Goal: Contribute content

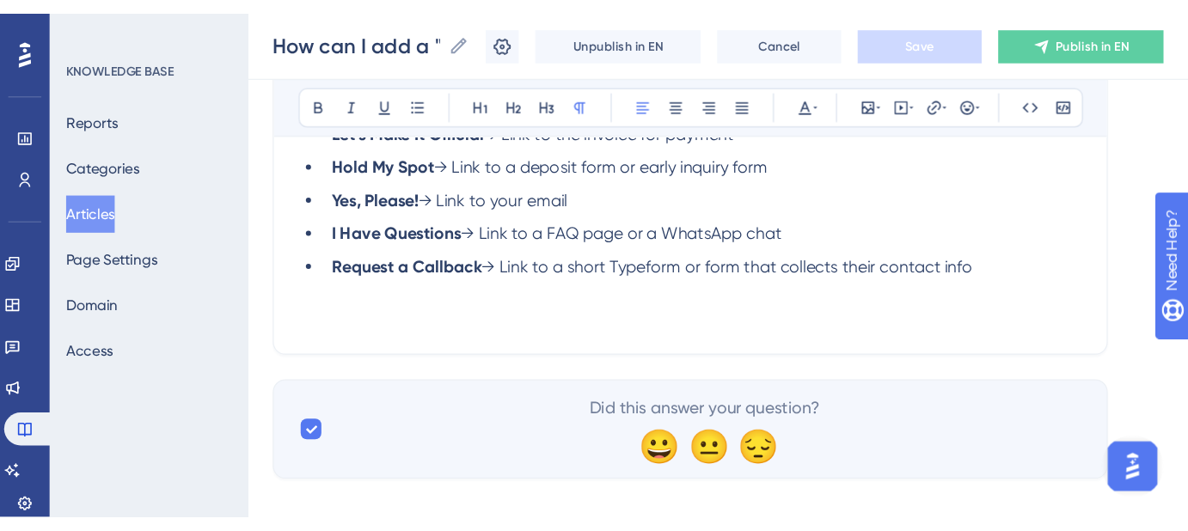
scroll to position [1913, 0]
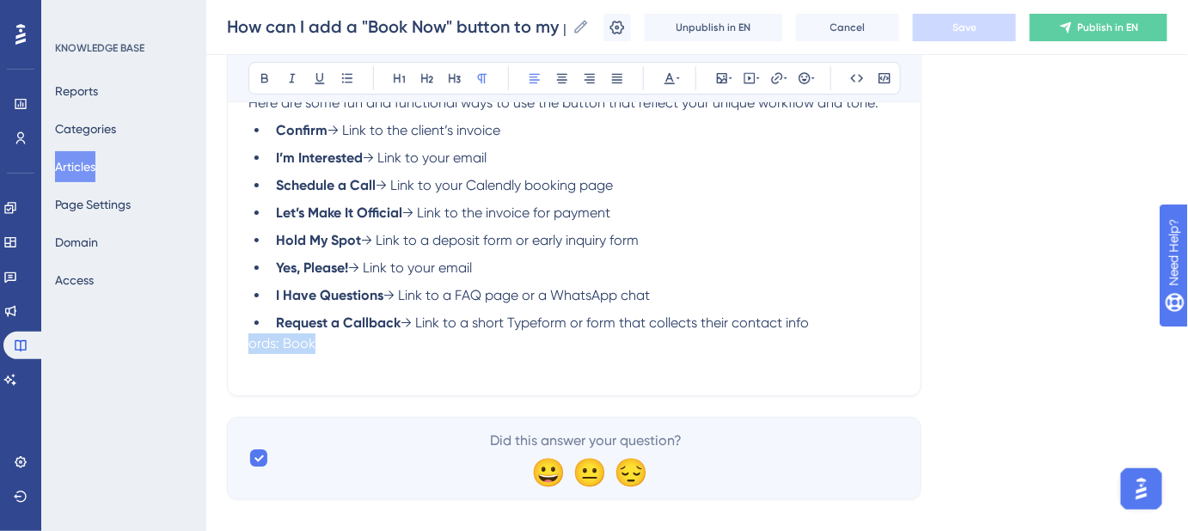
drag, startPoint x: 248, startPoint y: 346, endPoint x: 314, endPoint y: 346, distance: 66.2
click at [314, 346] on span "ords: Book Now button, add Book Now button, booking button, Book Now feature, c…" at bounding box center [556, 353] width 616 height 37
click at [364, 348] on span "ords: Book Now button, add Book Now button, booking button, Book Now feature, c…" at bounding box center [556, 353] width 616 height 37
drag, startPoint x: 347, startPoint y: 346, endPoint x: 211, endPoint y: 346, distance: 135.8
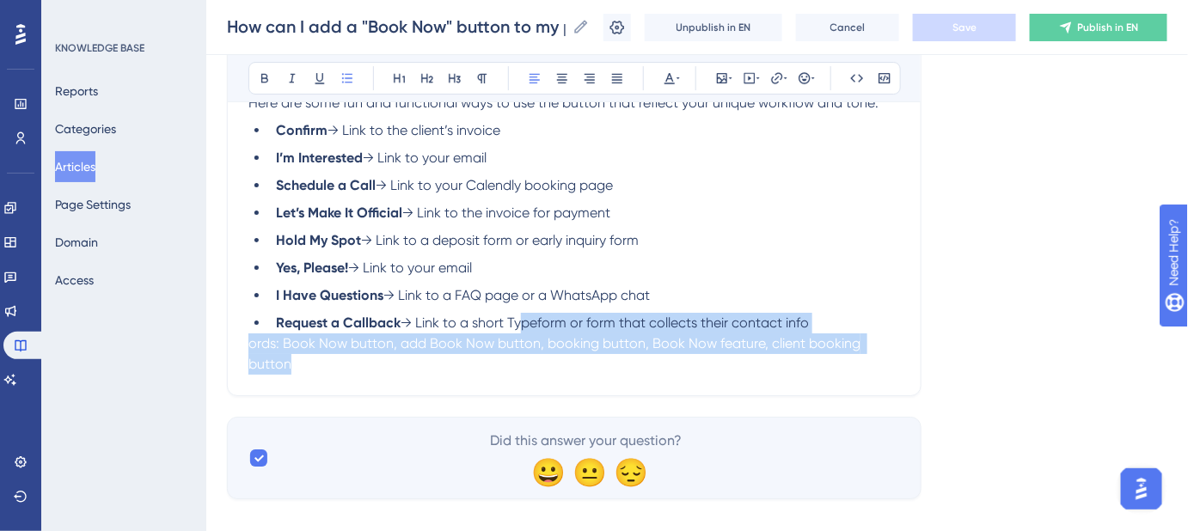
drag, startPoint x: 515, startPoint y: 319, endPoint x: 523, endPoint y: 371, distance: 52.2
click at [249, 340] on span "ords: Book Now button, add Book Now button, booking button, Book Now feature, c…" at bounding box center [556, 353] width 616 height 37
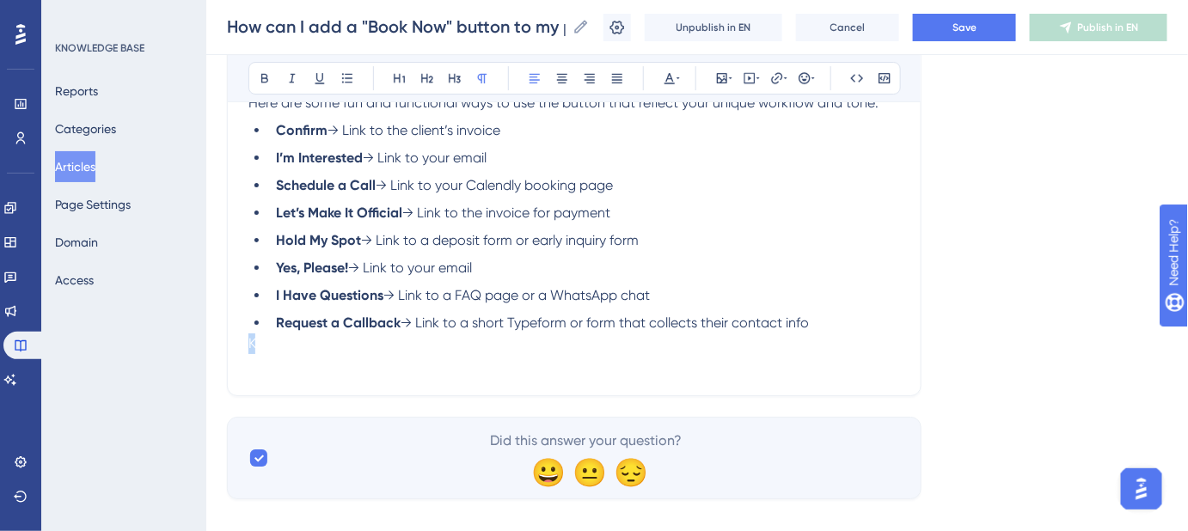
drag, startPoint x: 249, startPoint y: 340, endPoint x: 260, endPoint y: 364, distance: 25.8
click at [260, 356] on span "Keywords: Book Now button, add Book Now button, booking button, Book Now featur…" at bounding box center [571, 353] width 647 height 37
click at [285, 368] on span "Keywords: Book Now button, add Book Now button, booking button, Book Now featur…" at bounding box center [571, 353] width 647 height 37
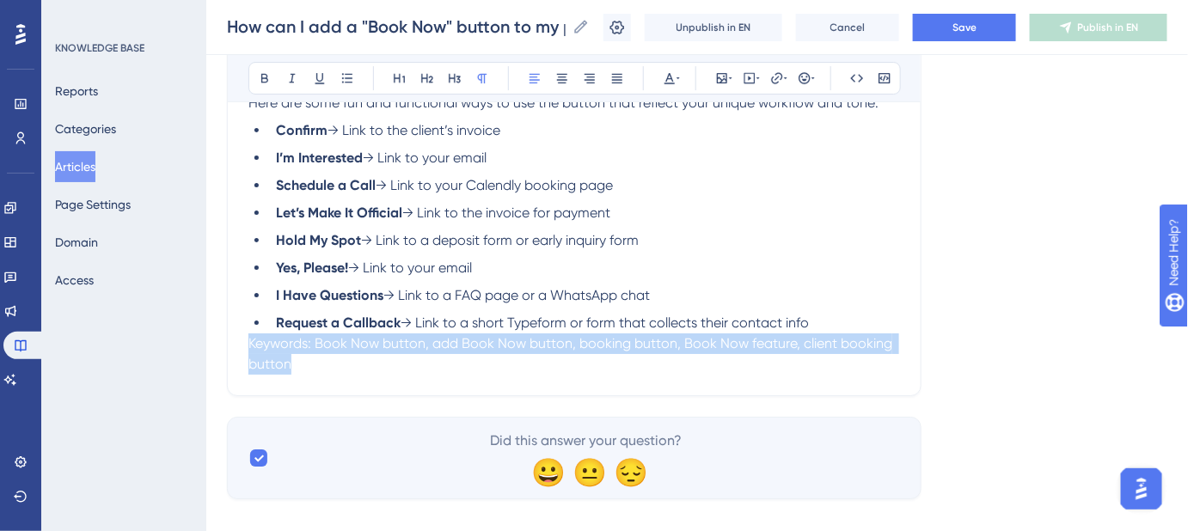
drag, startPoint x: 326, startPoint y: 370, endPoint x: 217, endPoint y: 346, distance: 111.0
click at [977, 23] on span "Save" at bounding box center [964, 28] width 24 height 14
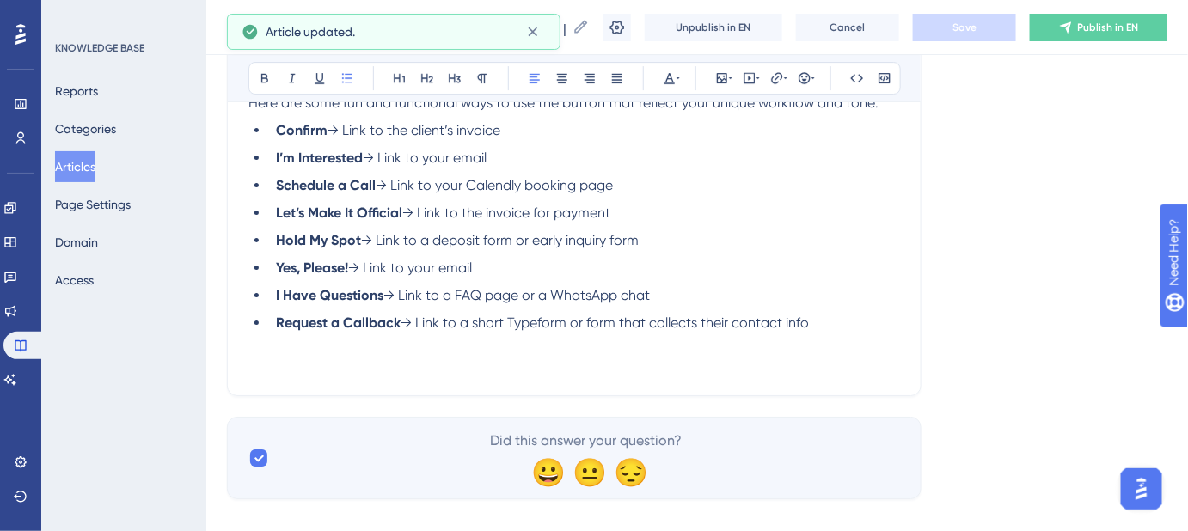
click at [897, 199] on ul "Confirm → Link to the client’s invoice I’m Interested → Link to your email Sche…" at bounding box center [574, 226] width 652 height 213
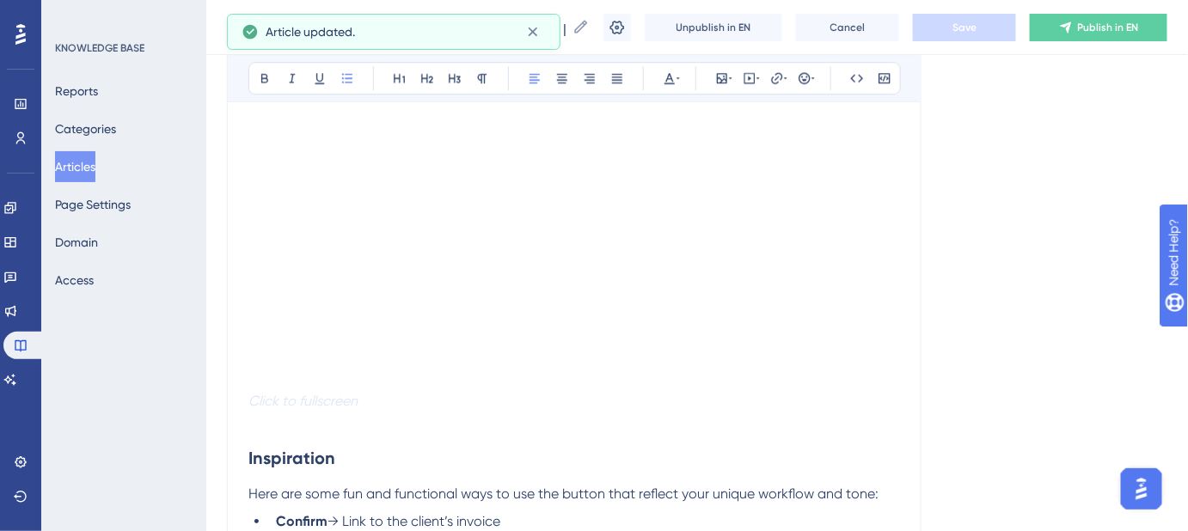
scroll to position [1444, 0]
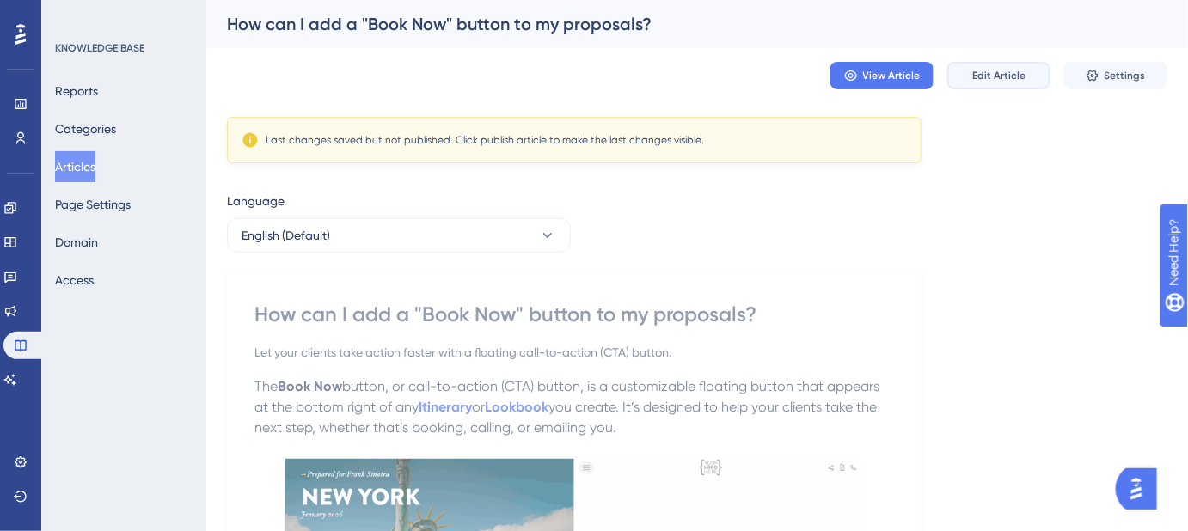
click at [1022, 85] on button "Edit Article" at bounding box center [998, 76] width 103 height 28
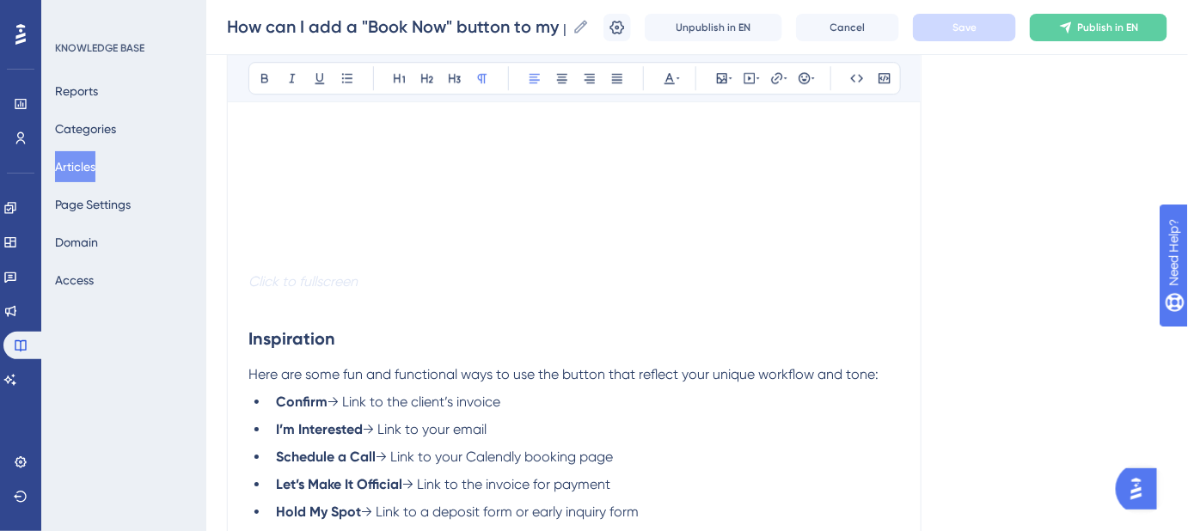
scroll to position [1719, 0]
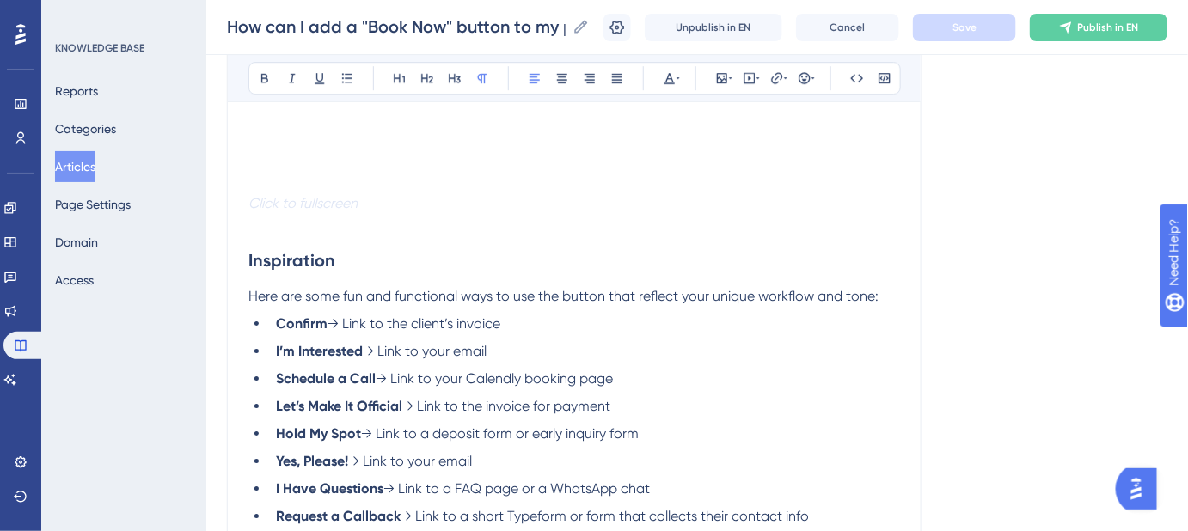
click at [254, 227] on p at bounding box center [574, 224] width 652 height 21
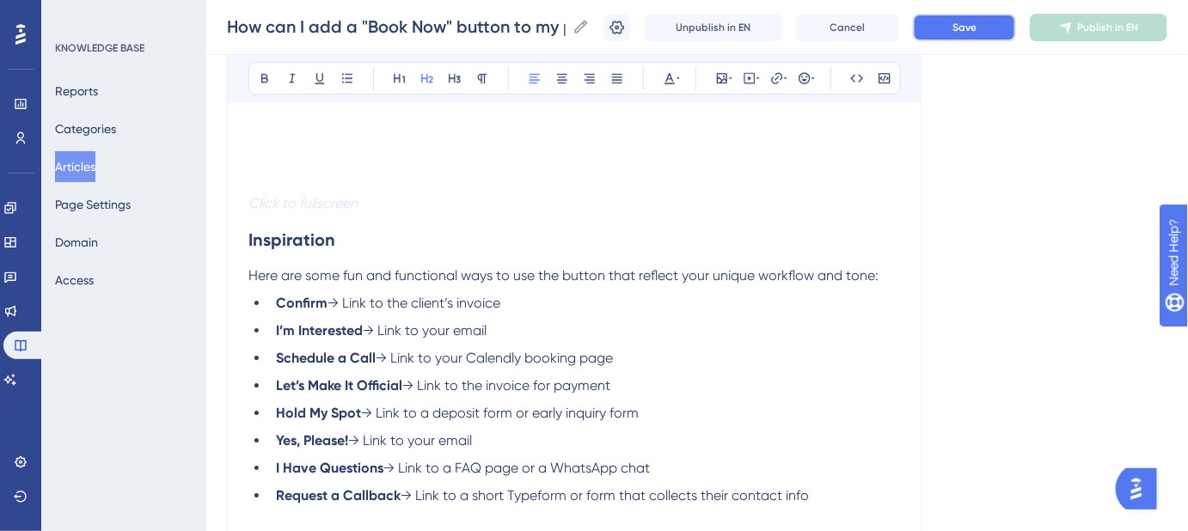
click at [953, 24] on button "Save" at bounding box center [964, 28] width 103 height 28
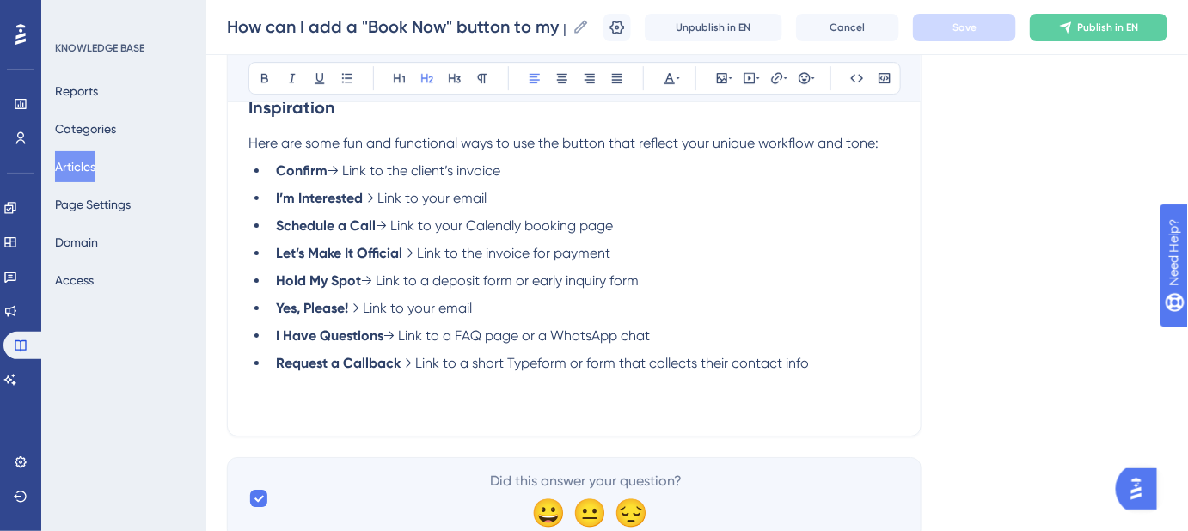
scroll to position [1834, 0]
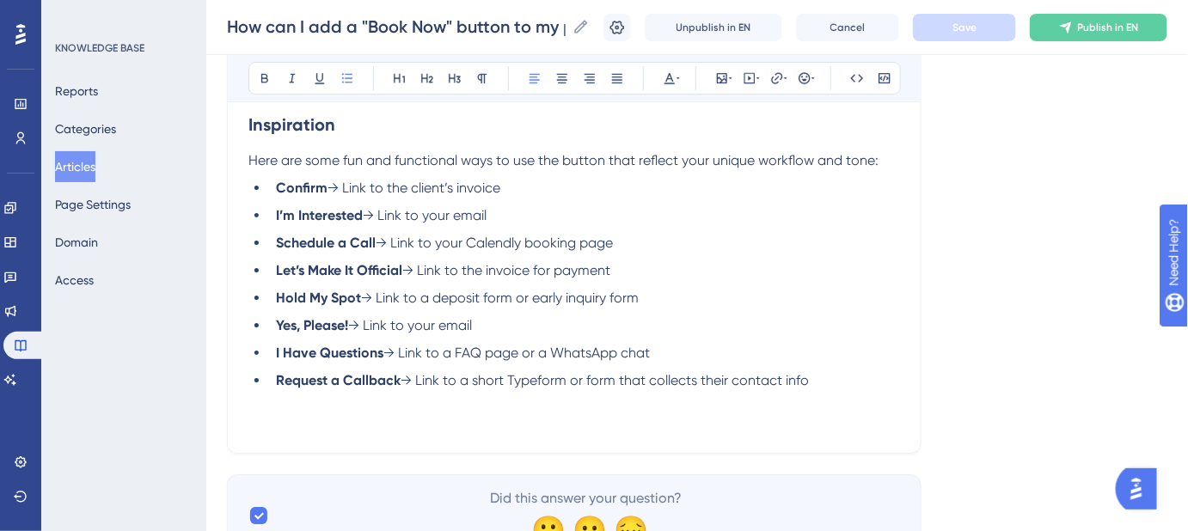
click at [589, 380] on span "→ Link to a short Typeform or form that collects their contact info" at bounding box center [605, 380] width 408 height 16
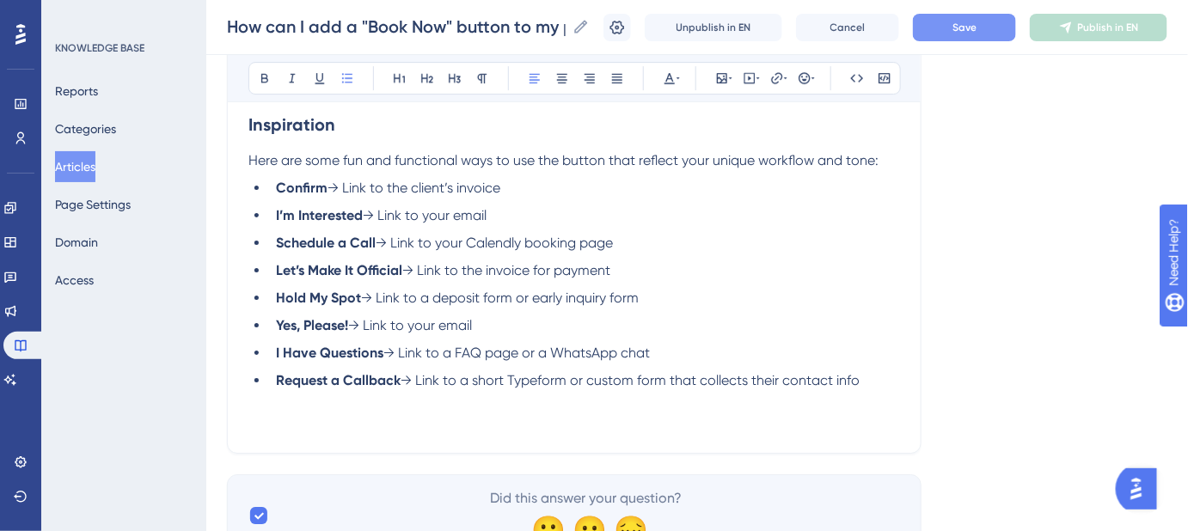
click at [992, 33] on button "Save" at bounding box center [964, 28] width 103 height 28
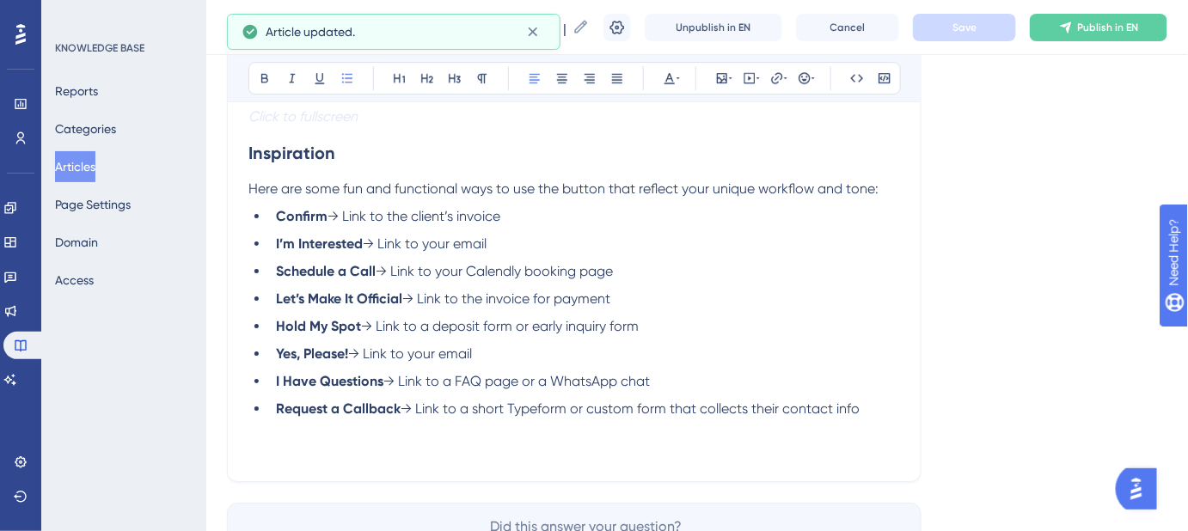
scroll to position [1756, 0]
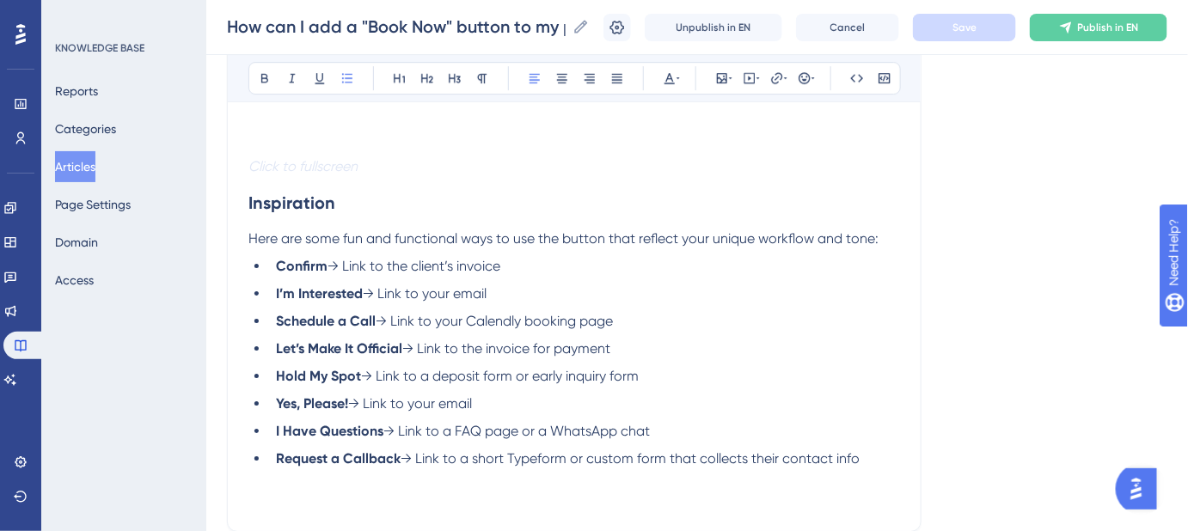
click at [594, 463] on span "→ Link to a short Typeform or custom form that collects their contact info" at bounding box center [630, 458] width 459 height 16
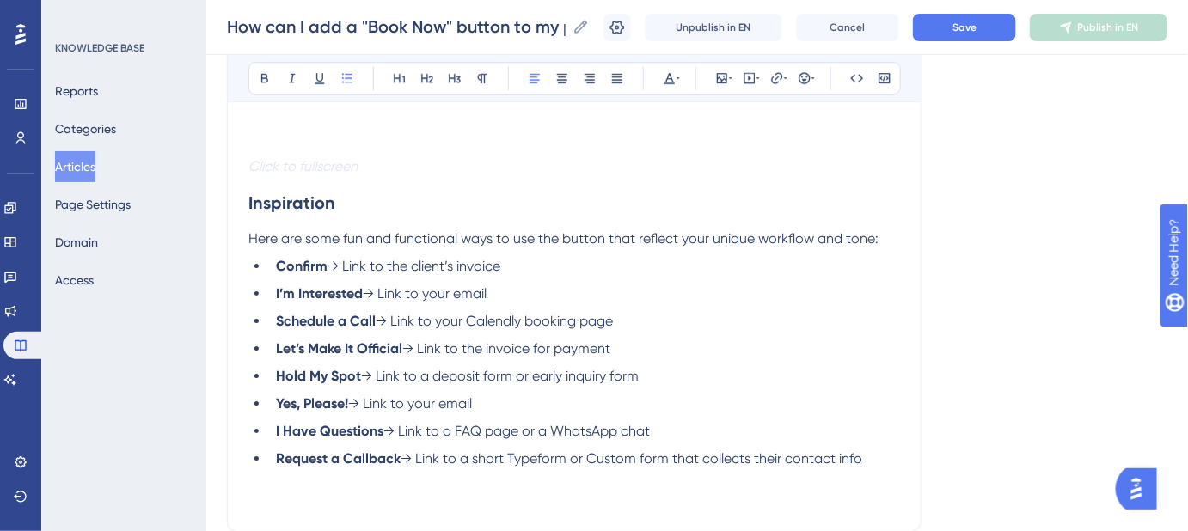
click at [646, 450] on span "→ Link to a short Typeform or Custom form that collects their contact info" at bounding box center [632, 458] width 462 height 16
drag, startPoint x: 670, startPoint y: 456, endPoint x: 590, endPoint y: 457, distance: 80.0
click at [590, 456] on span "→ Link to a short Typeform or Custom Form that collects their contact info" at bounding box center [633, 458] width 464 height 16
click at [778, 70] on button at bounding box center [777, 78] width 24 height 24
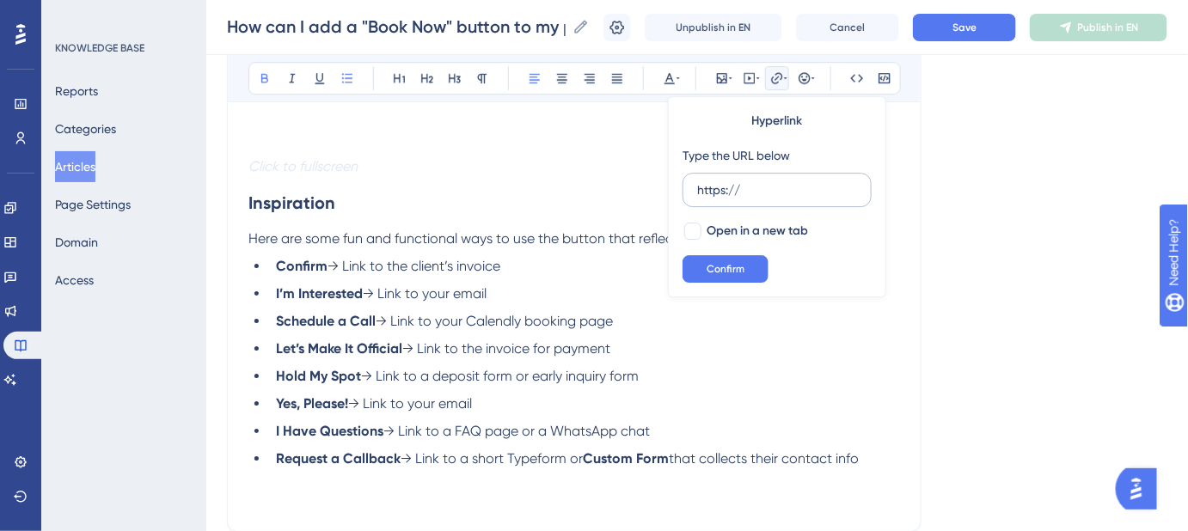
drag, startPoint x: 770, startPoint y: 185, endPoint x: 687, endPoint y: 187, distance: 83.4
click at [687, 187] on label "https://" at bounding box center [777, 190] width 189 height 34
click at [697, 187] on input "https://" at bounding box center [777, 190] width 160 height 19
type input "[URL][DOMAIN_NAME]"
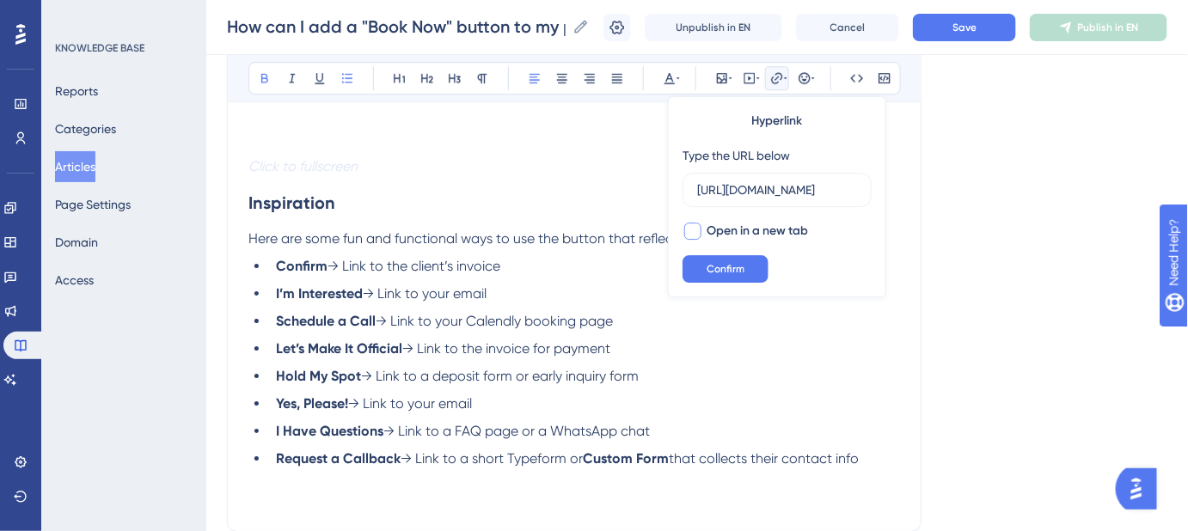
scroll to position [0, 0]
drag, startPoint x: 694, startPoint y: 228, endPoint x: 710, endPoint y: 277, distance: 51.7
click at [694, 229] on div at bounding box center [692, 231] width 17 height 17
checkbox input "true"
drag, startPoint x: 710, startPoint y: 279, endPoint x: 737, endPoint y: 286, distance: 27.7
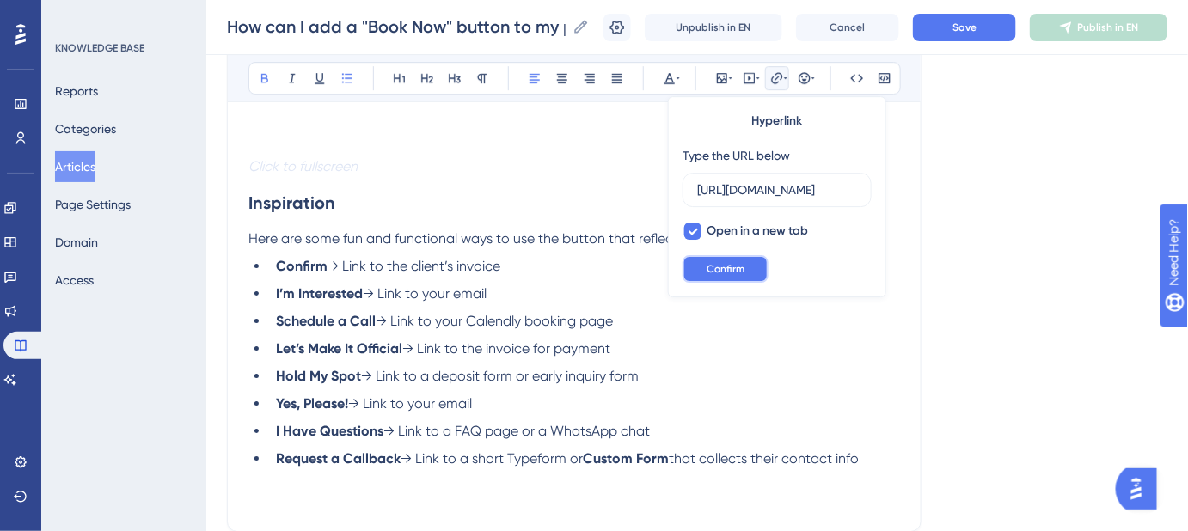
click at [711, 279] on button "Confirm" at bounding box center [726, 269] width 86 height 28
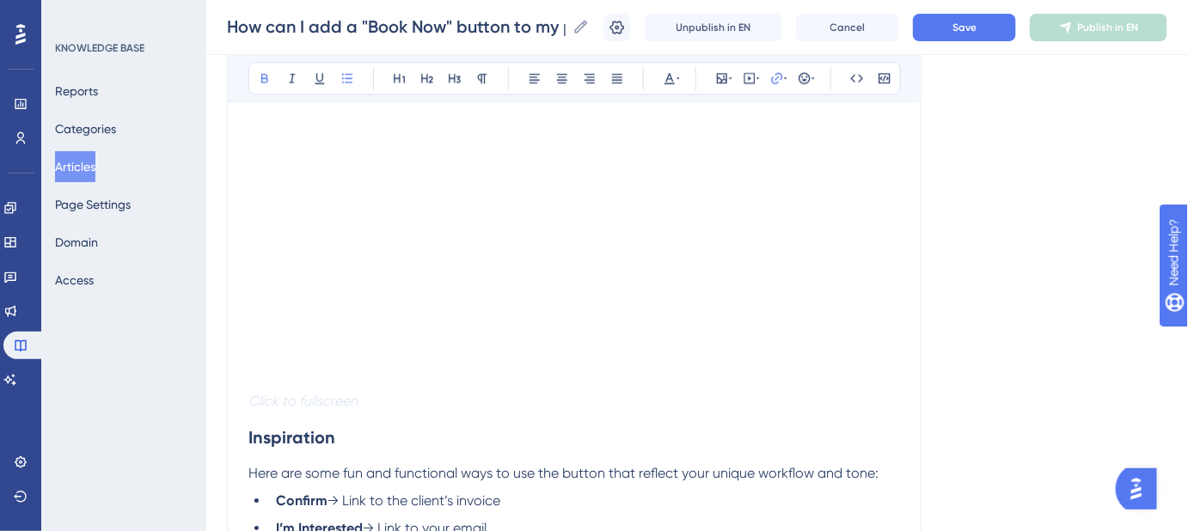
scroll to position [1522, 0]
click at [248, 433] on strong "Inspiration" at bounding box center [291, 437] width 87 height 21
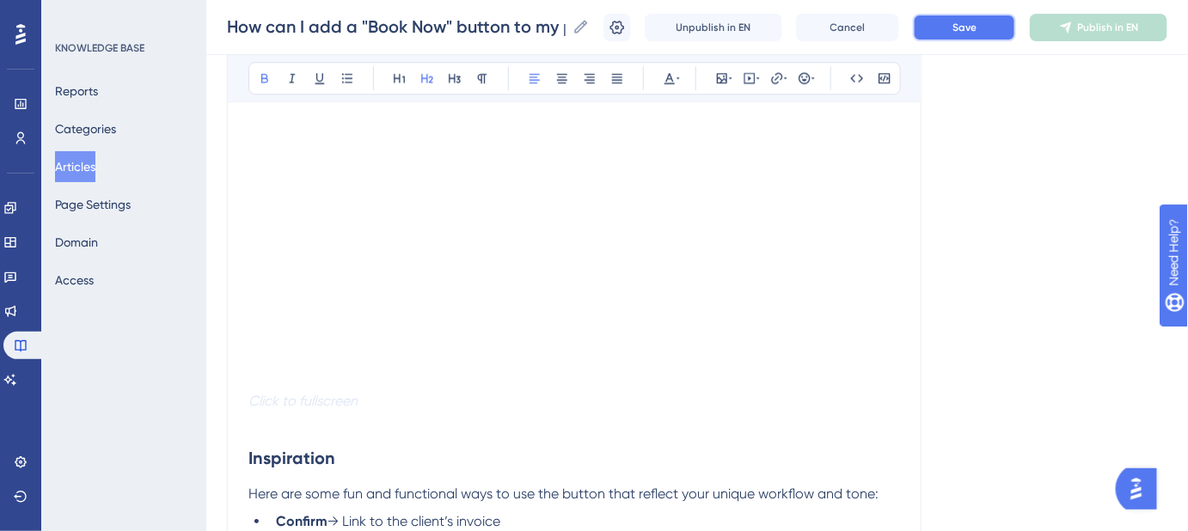
click at [966, 28] on span "Save" at bounding box center [964, 28] width 24 height 14
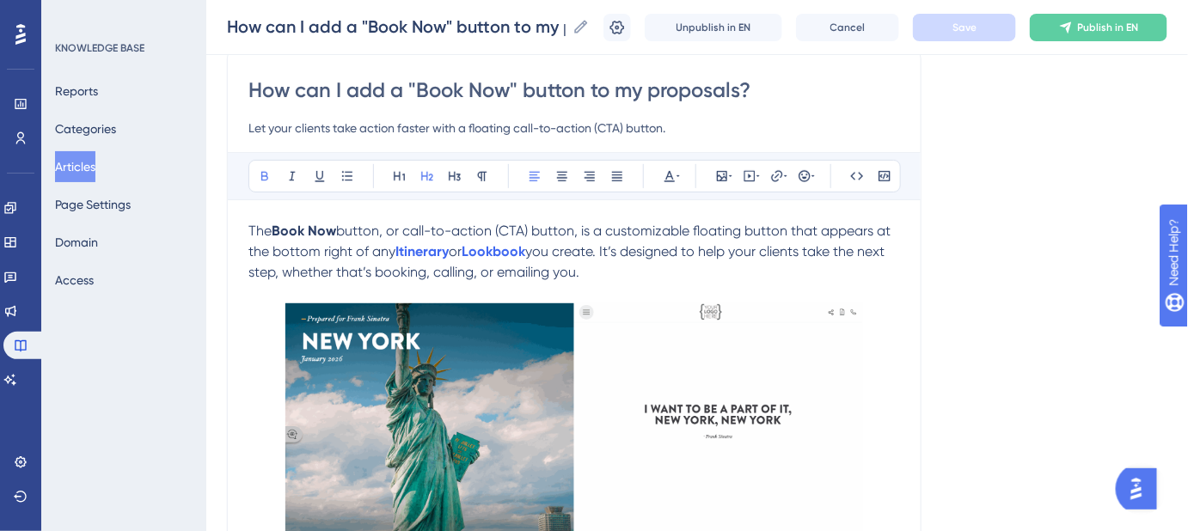
scroll to position [115, 0]
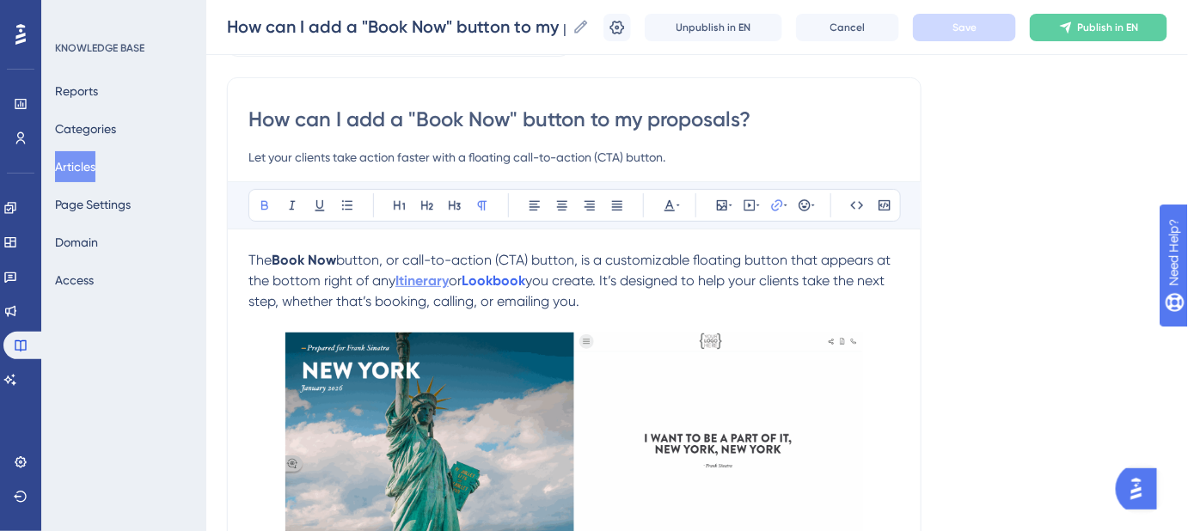
click at [421, 283] on strong "Itinerary" at bounding box center [421, 281] width 53 height 16
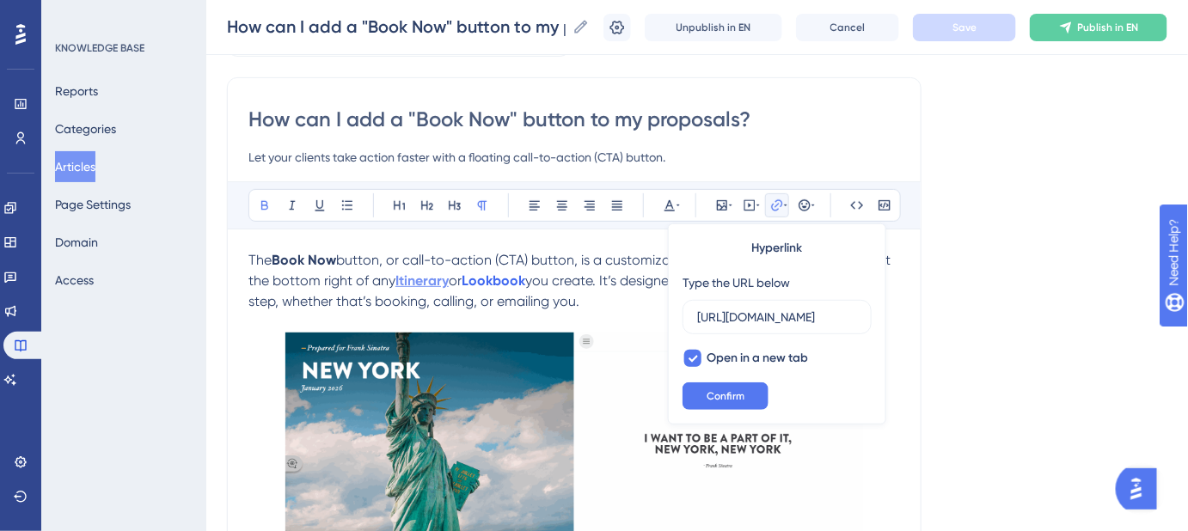
scroll to position [0, 164]
click at [746, 383] on button "Confirm" at bounding box center [726, 397] width 86 height 28
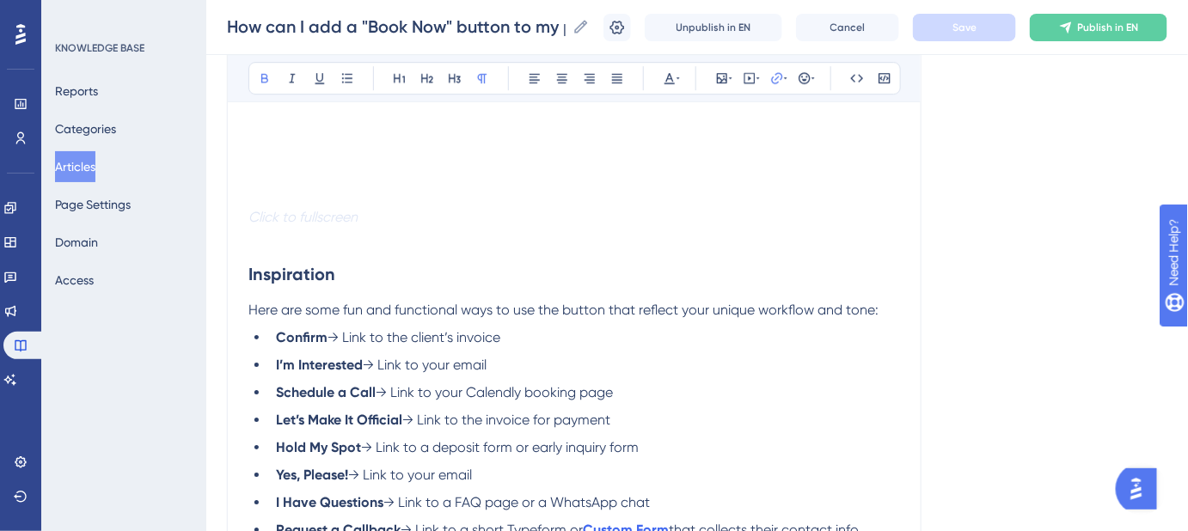
scroll to position [1465, 0]
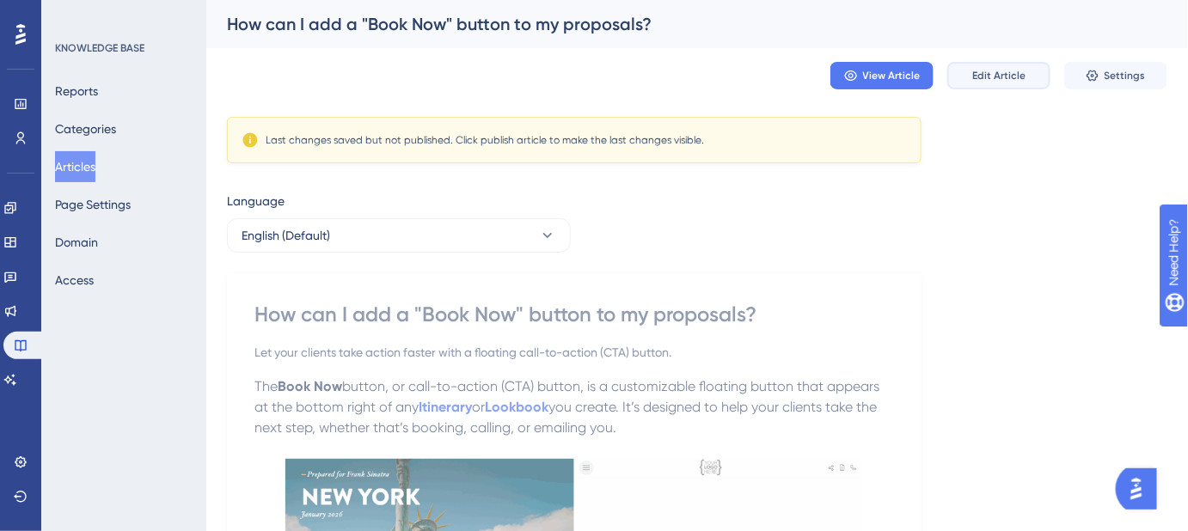
click at [985, 83] on button "Edit Article" at bounding box center [998, 76] width 103 height 28
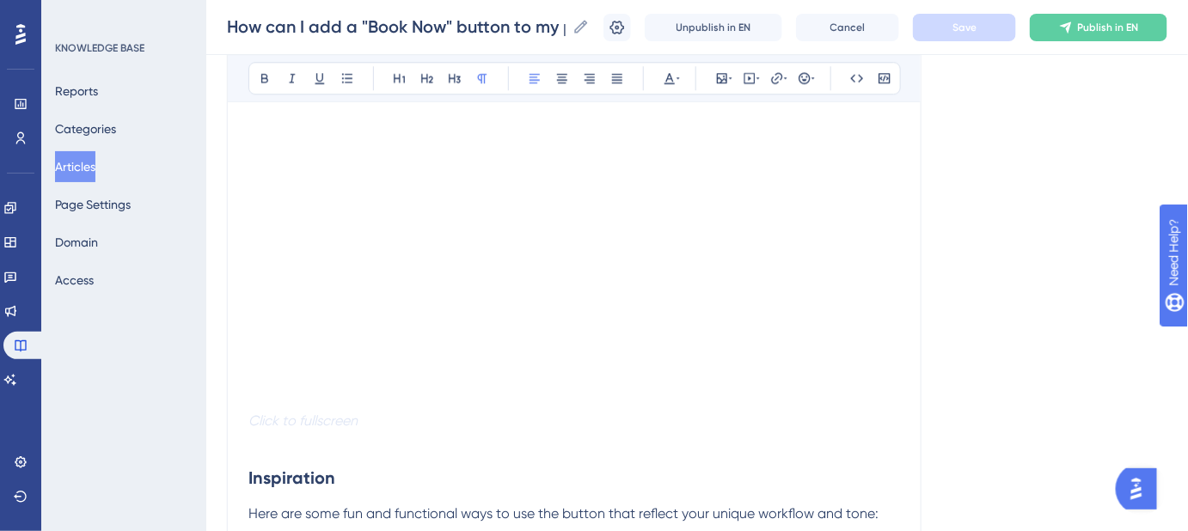
scroll to position [1475, 0]
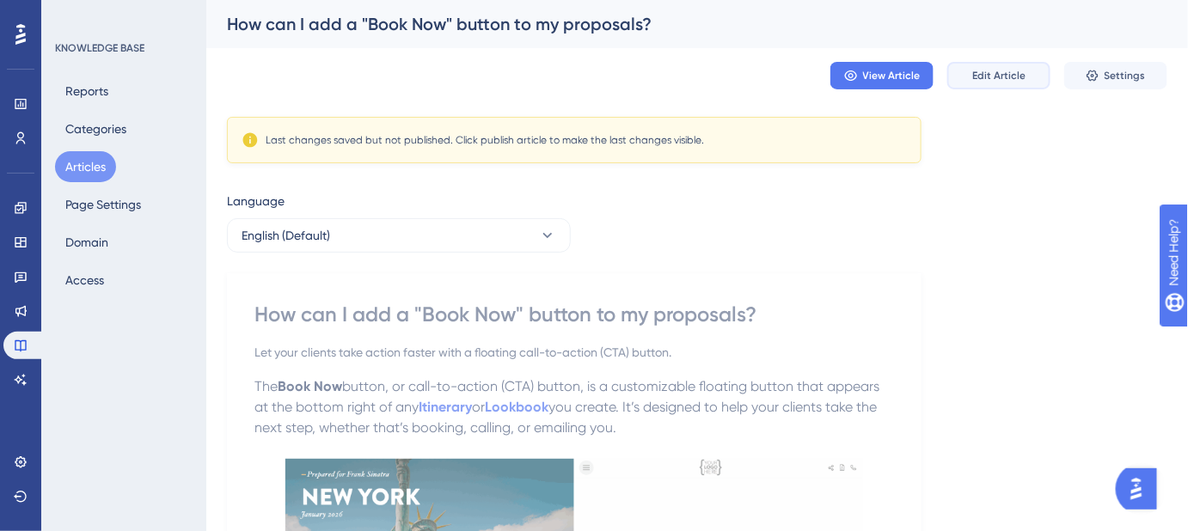
click at [977, 71] on span "Edit Article" at bounding box center [998, 76] width 53 height 14
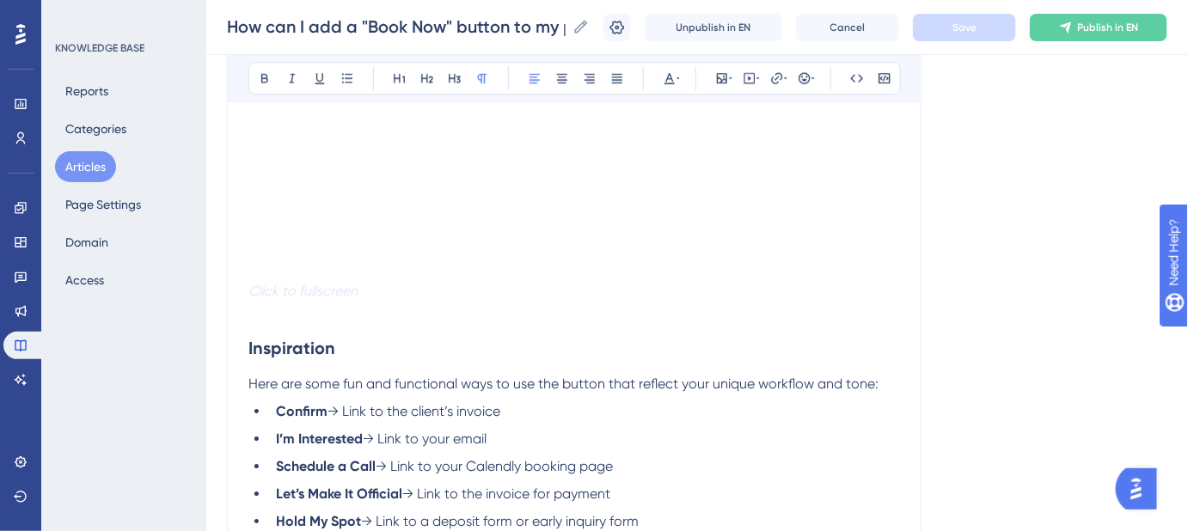
scroll to position [1397, 0]
